Goal: Information Seeking & Learning: Check status

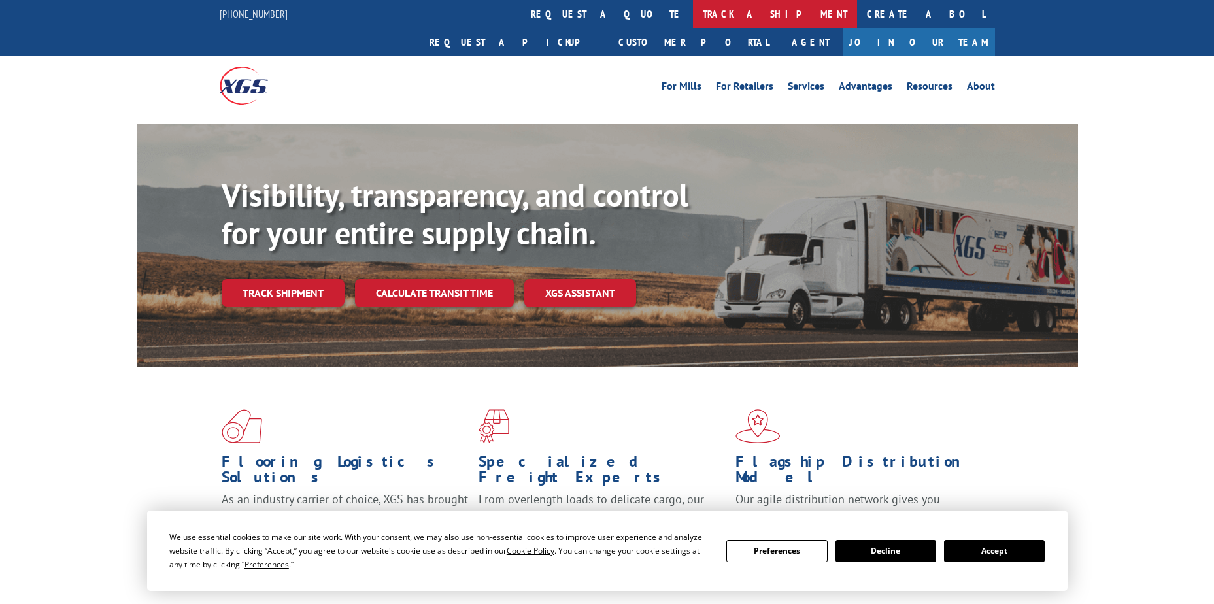
click at [693, 13] on link "track a shipment" at bounding box center [775, 14] width 164 height 28
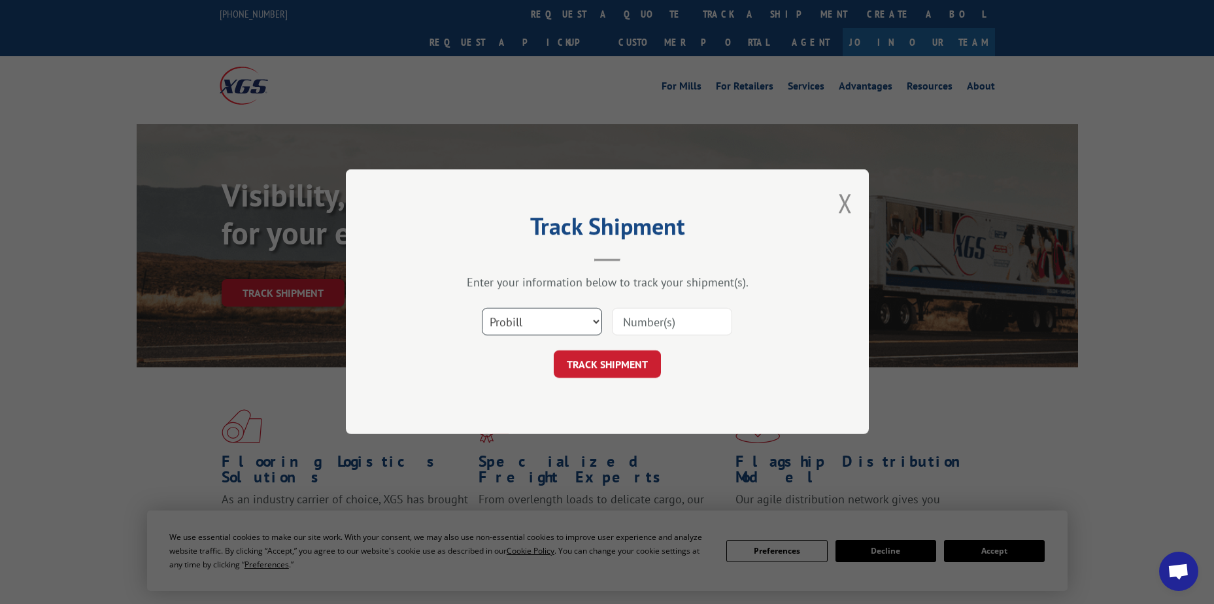
click at [509, 332] on select "Select category... Probill BOL PO" at bounding box center [542, 322] width 120 height 27
select select "po"
click at [482, 309] on select "Select category... Probill BOL PO" at bounding box center [542, 322] width 120 height 27
paste input "10543822"
type input "10543822"
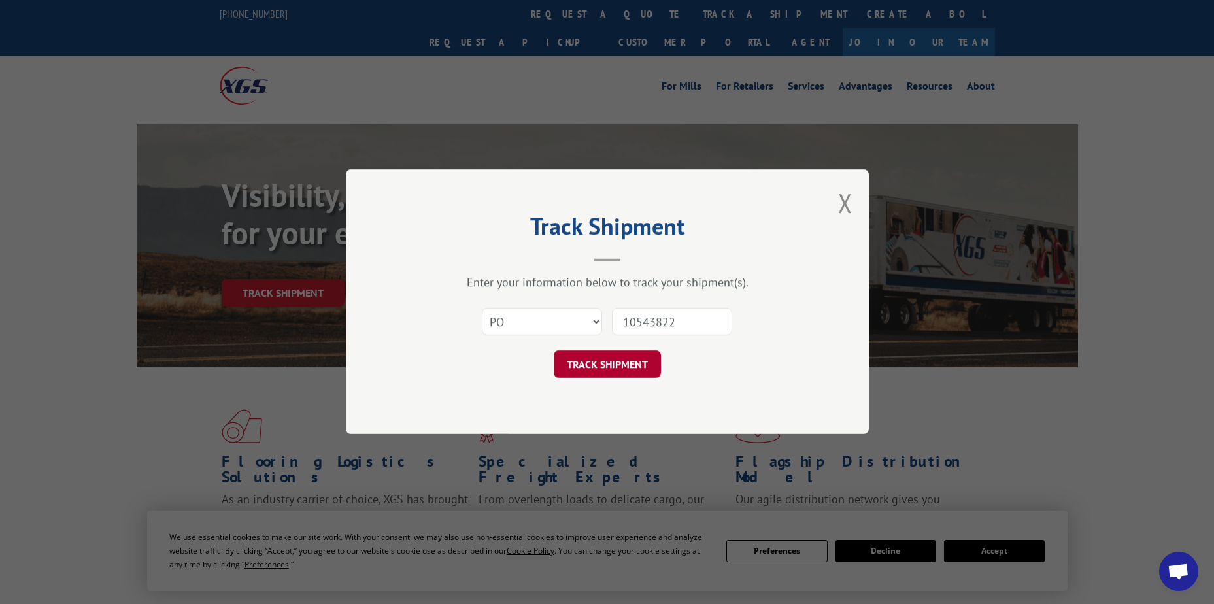
click at [613, 364] on button "TRACK SHIPMENT" at bounding box center [607, 364] width 107 height 27
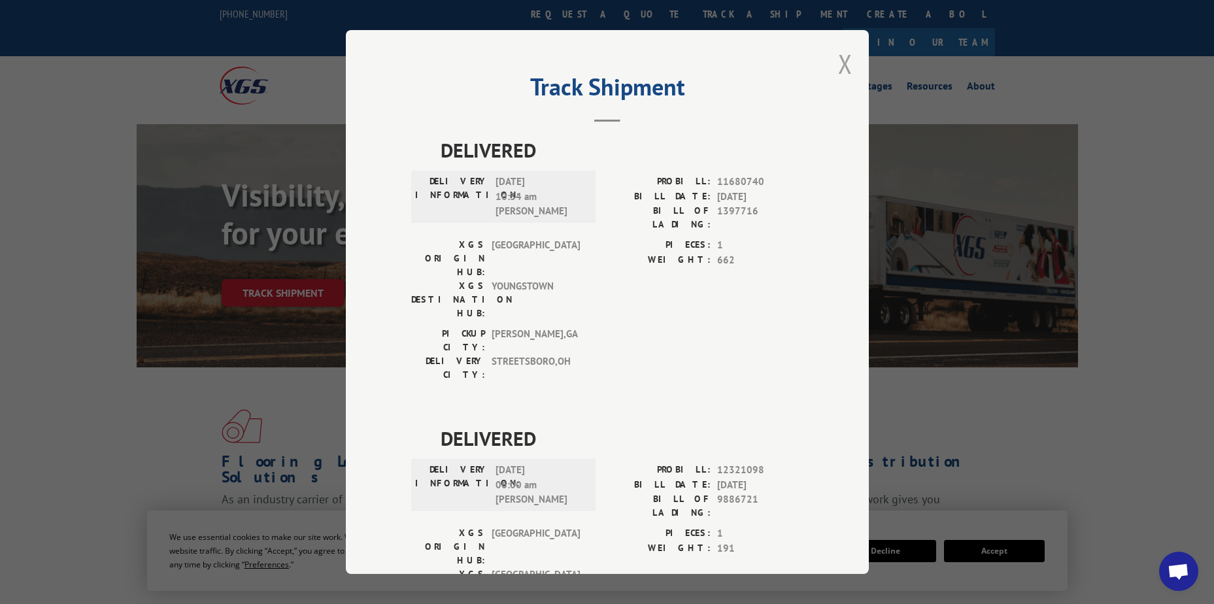
click at [838, 67] on button "Close modal" at bounding box center [845, 63] width 14 height 35
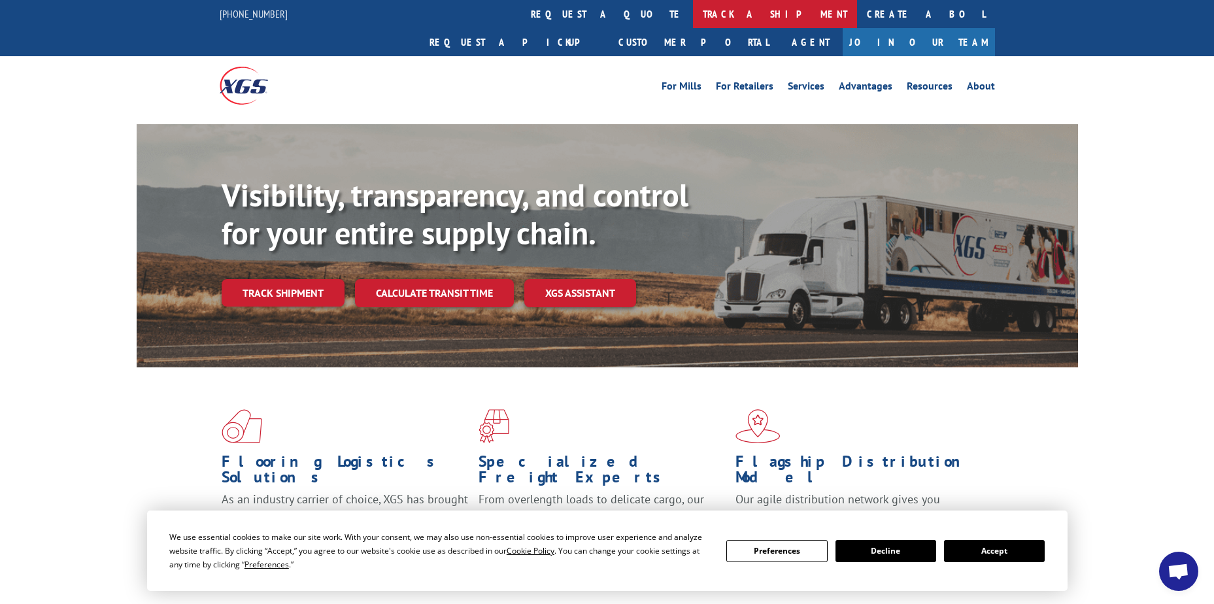
click at [693, 19] on link "track a shipment" at bounding box center [775, 14] width 164 height 28
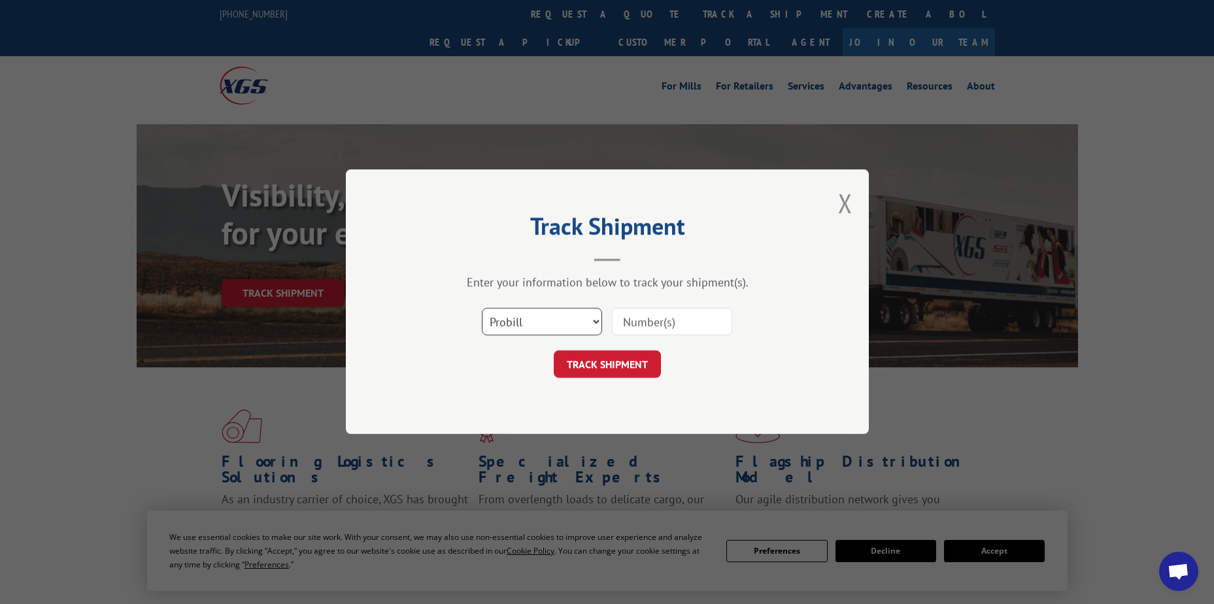
drag, startPoint x: 533, startPoint y: 326, endPoint x: 560, endPoint y: 314, distance: 29.3
click at [533, 326] on select "Select category... Probill BOL PO" at bounding box center [542, 322] width 120 height 27
select select "po"
click at [482, 309] on select "Select category... Probill BOL PO" at bounding box center [542, 322] width 120 height 27
paste input "09540063"
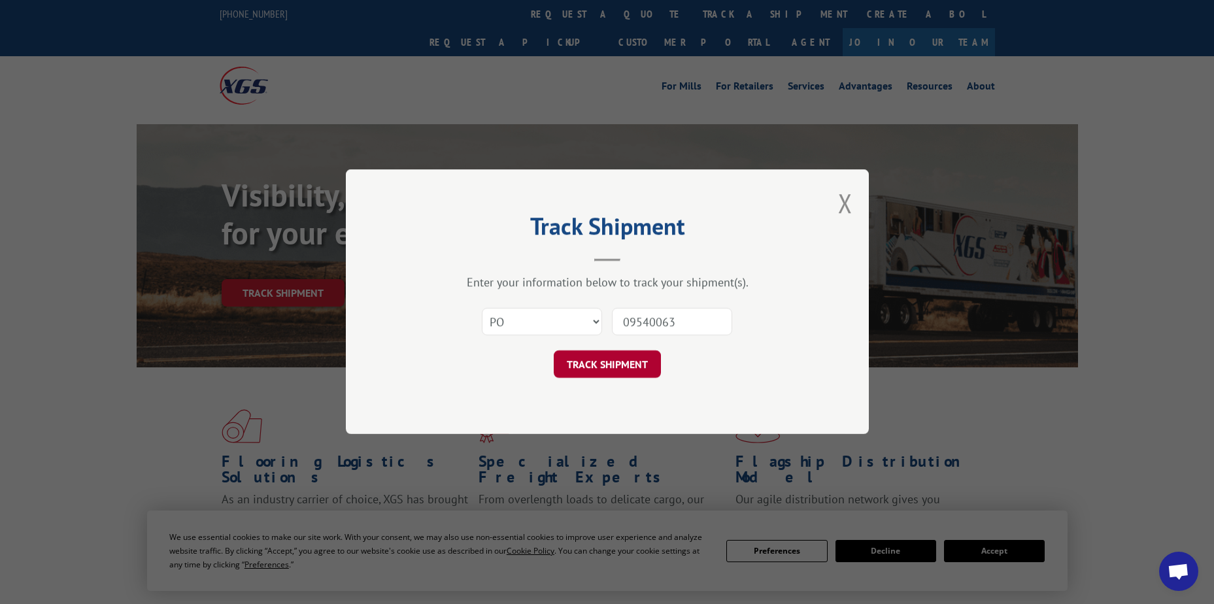
type input "09540063"
click at [606, 369] on button "TRACK SHIPMENT" at bounding box center [607, 364] width 107 height 27
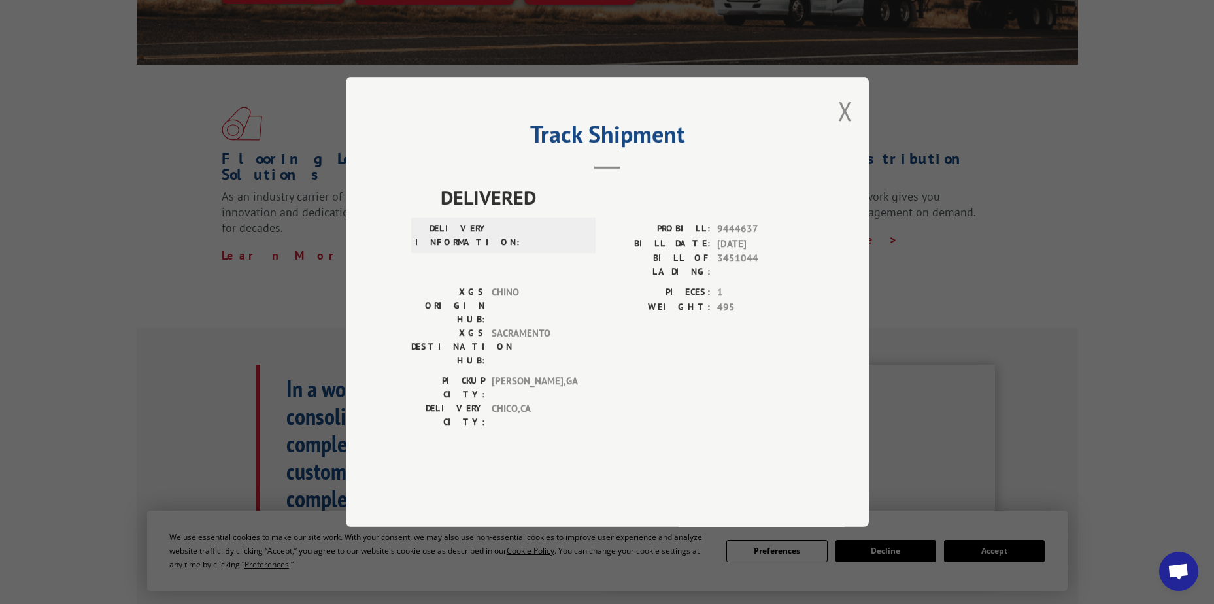
scroll to position [327, 0]
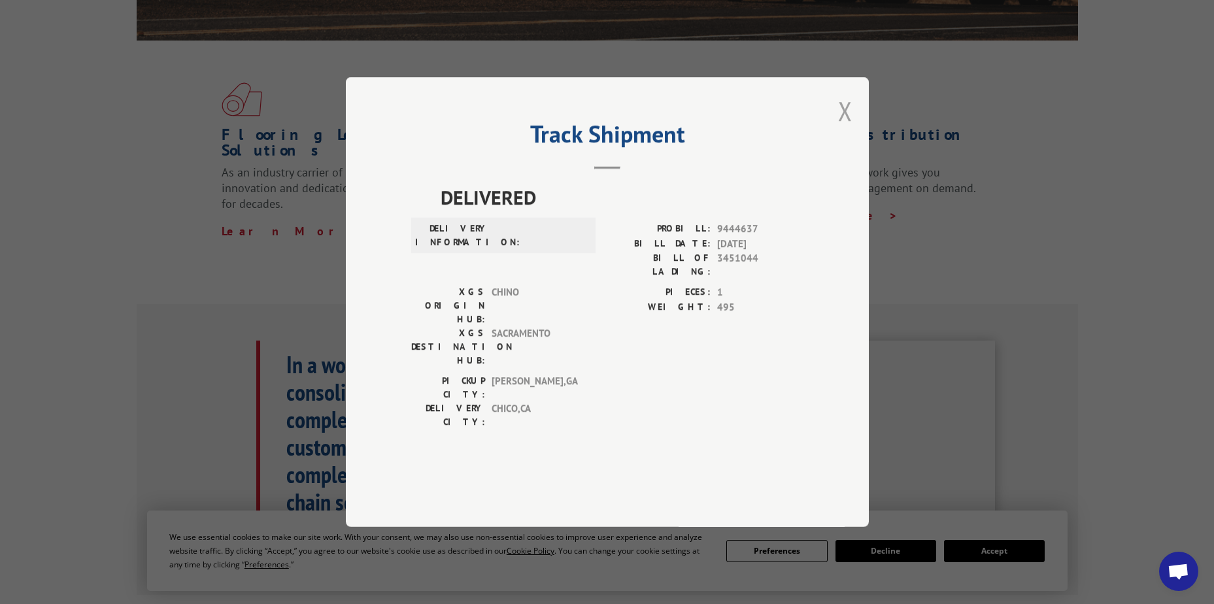
click at [845, 128] on button "Close modal" at bounding box center [845, 111] width 14 height 35
